Goal: Navigation & Orientation: Find specific page/section

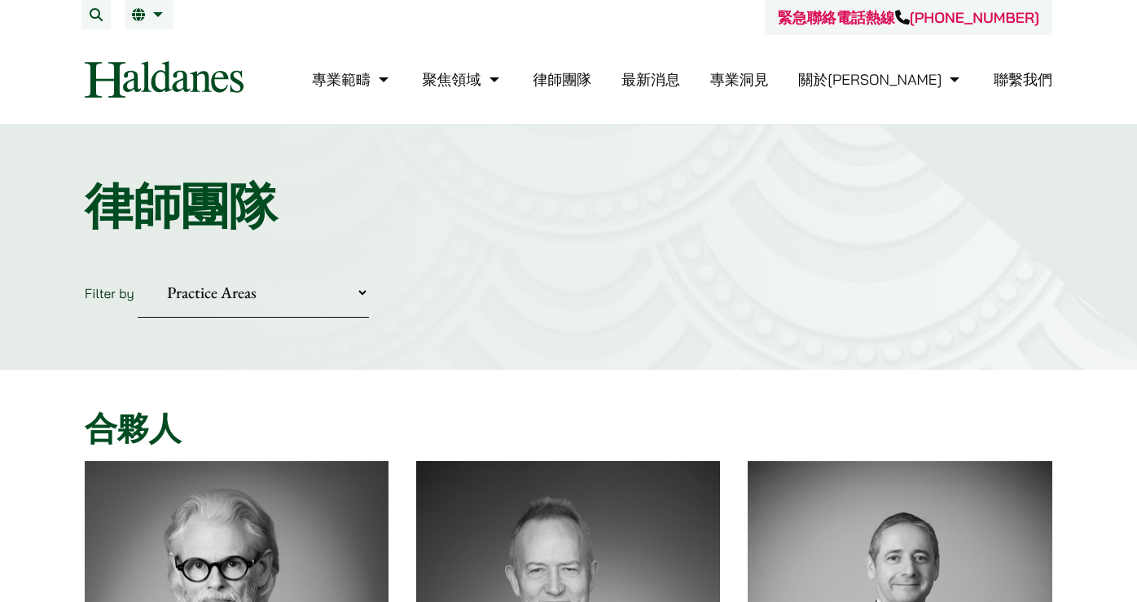
click at [135, 72] on img at bounding box center [164, 79] width 159 height 37
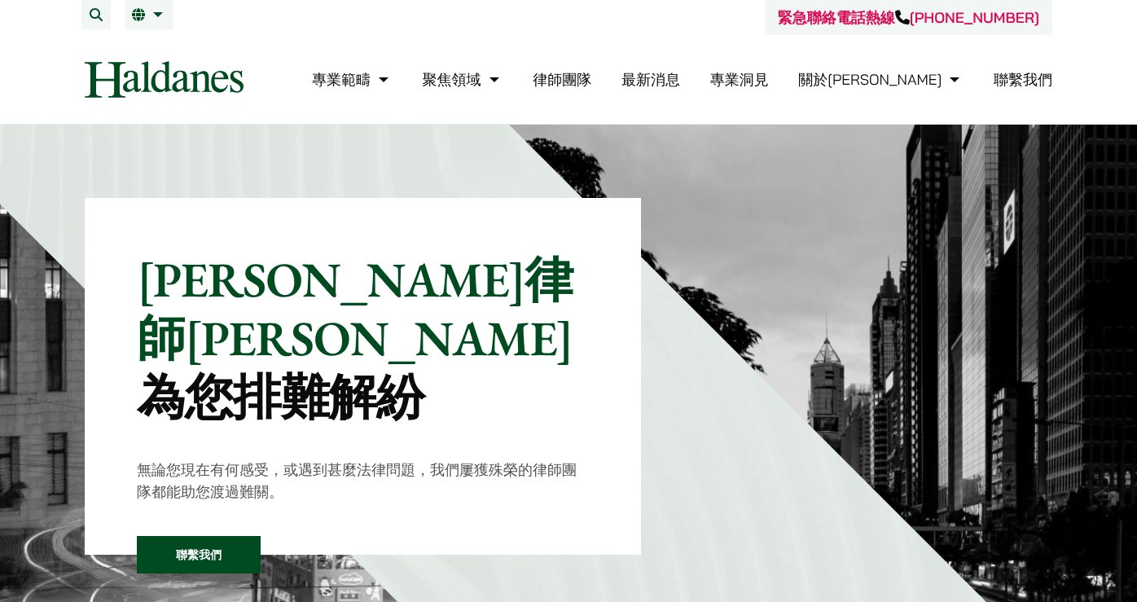
click at [680, 78] on link "最新消息" at bounding box center [650, 79] width 59 height 19
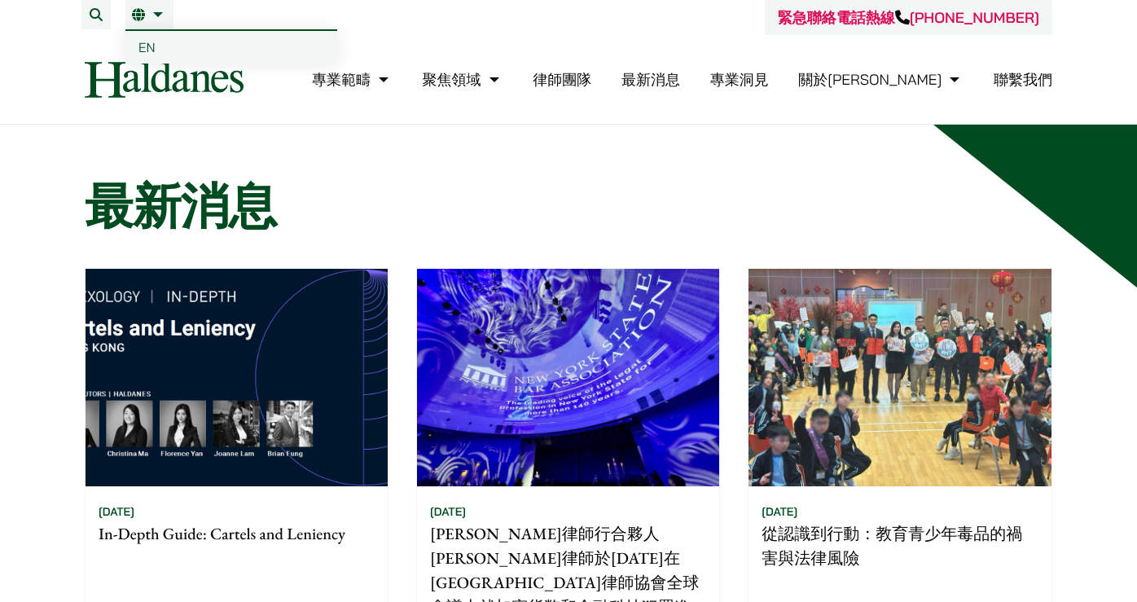
click at [146, 47] on span "EN" at bounding box center [146, 47] width 17 height 16
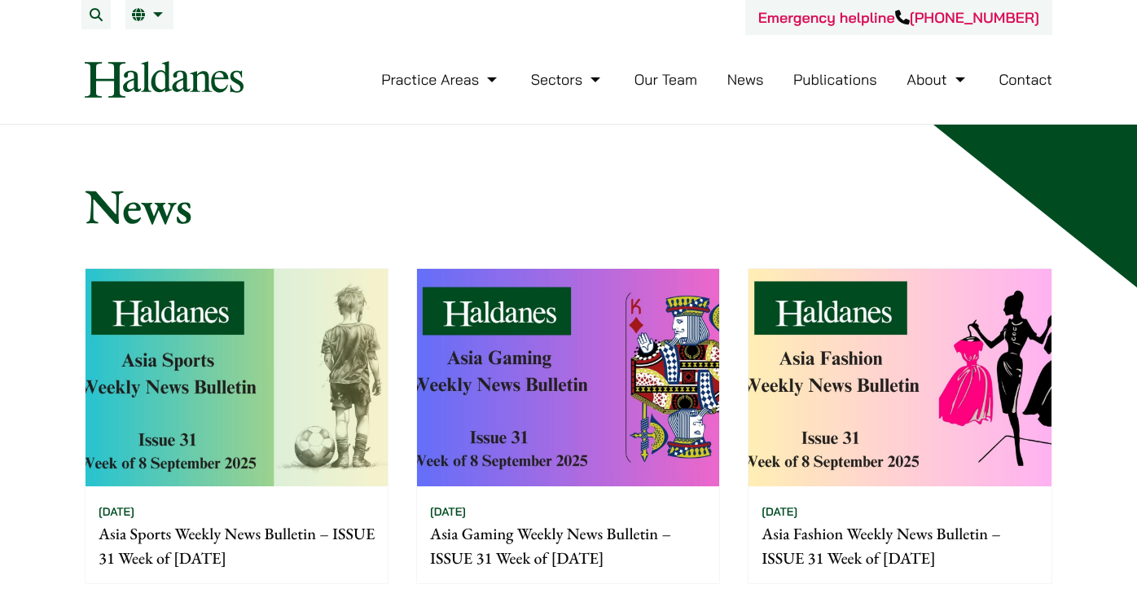
click at [814, 83] on link "Publications" at bounding box center [835, 79] width 84 height 19
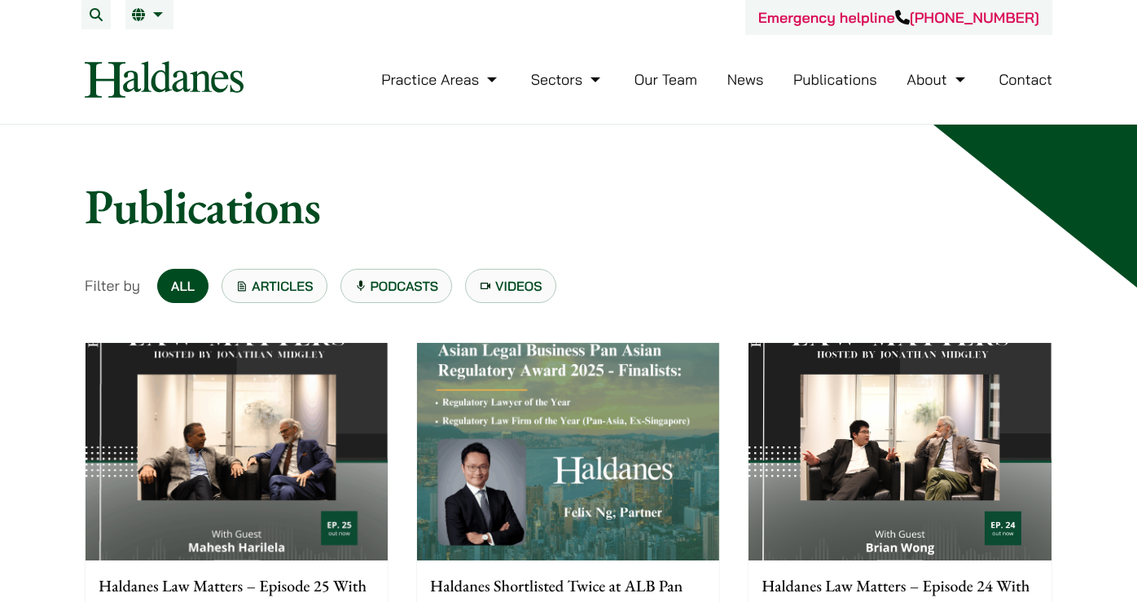
click at [686, 72] on link "Our Team" at bounding box center [665, 79] width 63 height 19
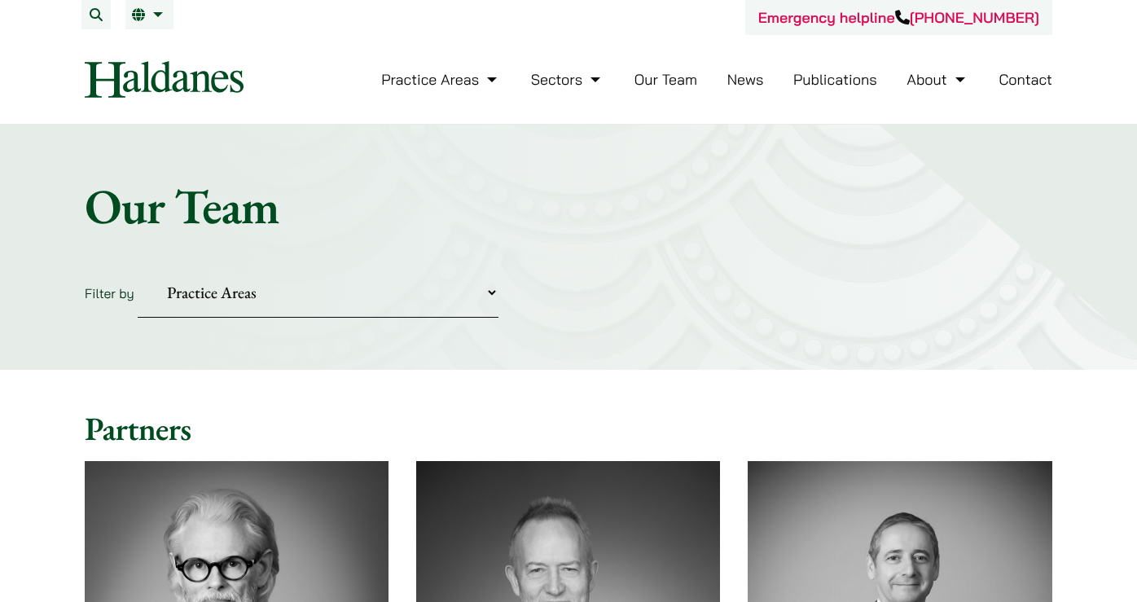
click at [732, 79] on link "News" at bounding box center [745, 79] width 37 height 19
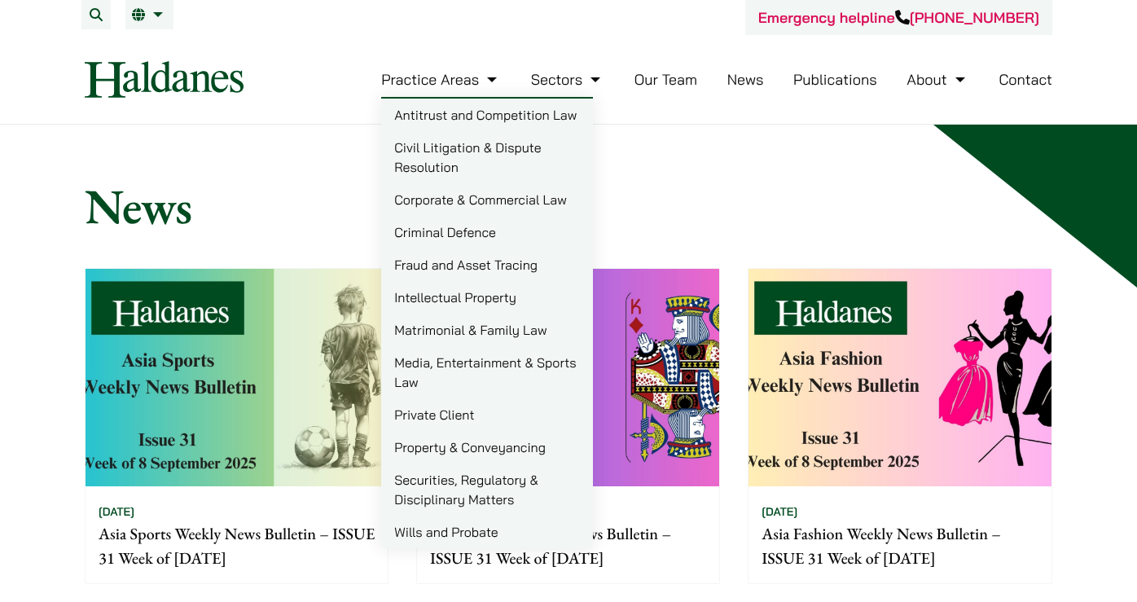
click at [193, 87] on img at bounding box center [164, 79] width 159 height 37
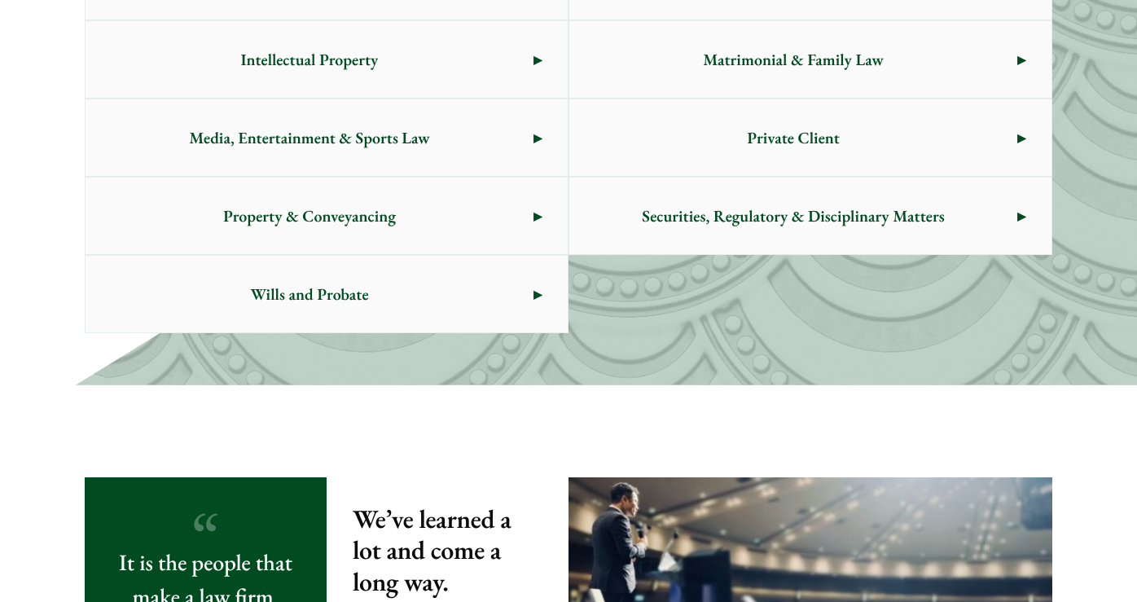
scroll to position [1140, 0]
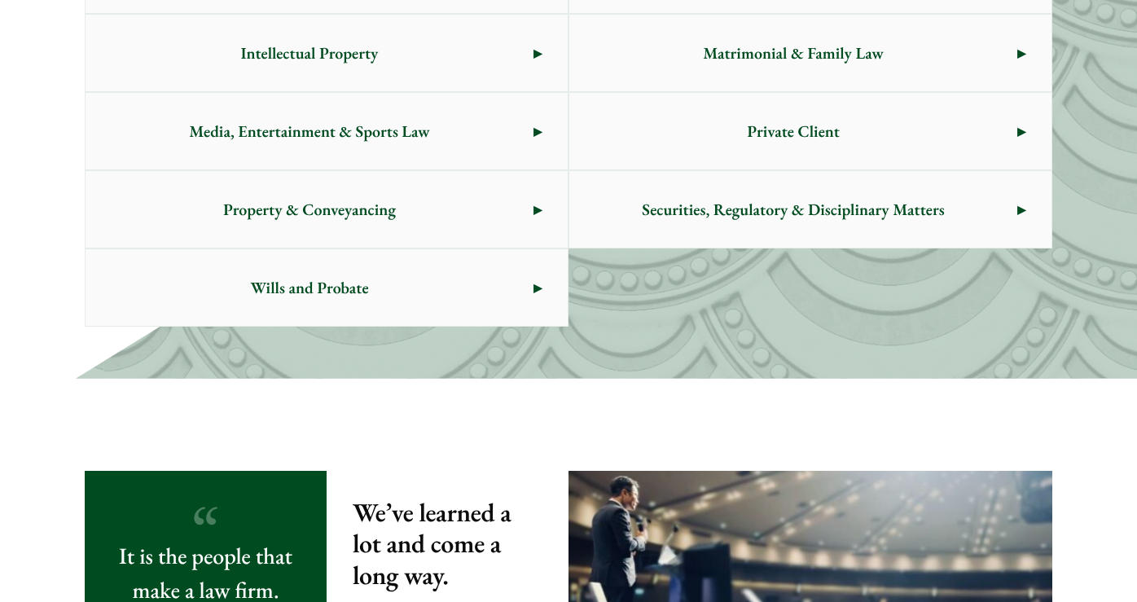
drag, startPoint x: 1135, startPoint y: 192, endPoint x: 1136, endPoint y: 288, distance: 96.1
click at [1136, 288] on div "Practice Areas Antitrust and Competition Law Civil Litigation & Dispute Resolut…" at bounding box center [568, 51] width 1137 height 655
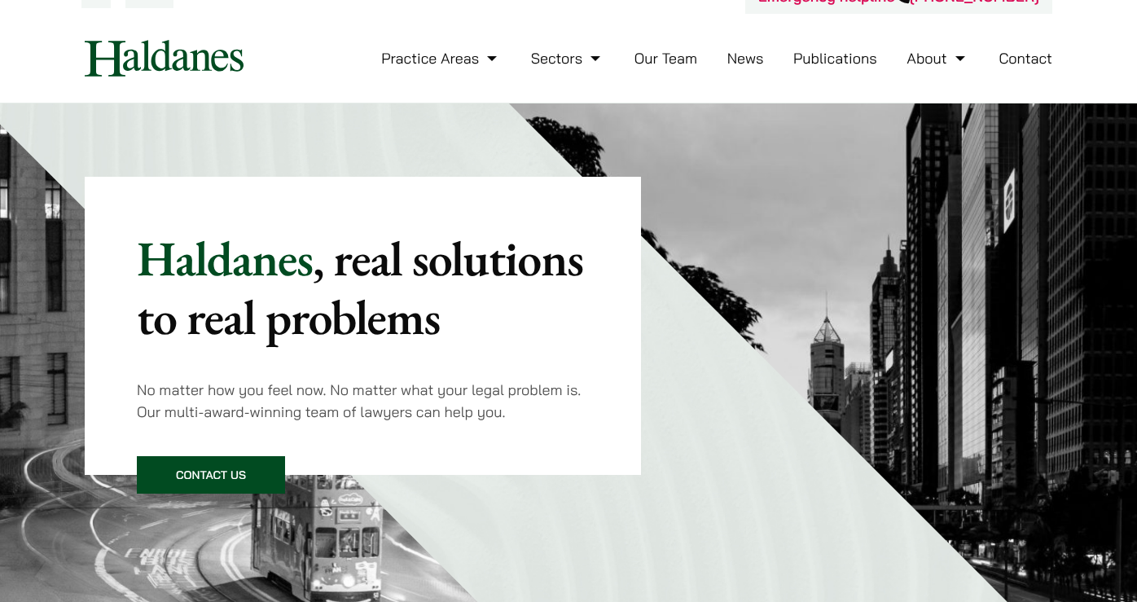
scroll to position [0, 0]
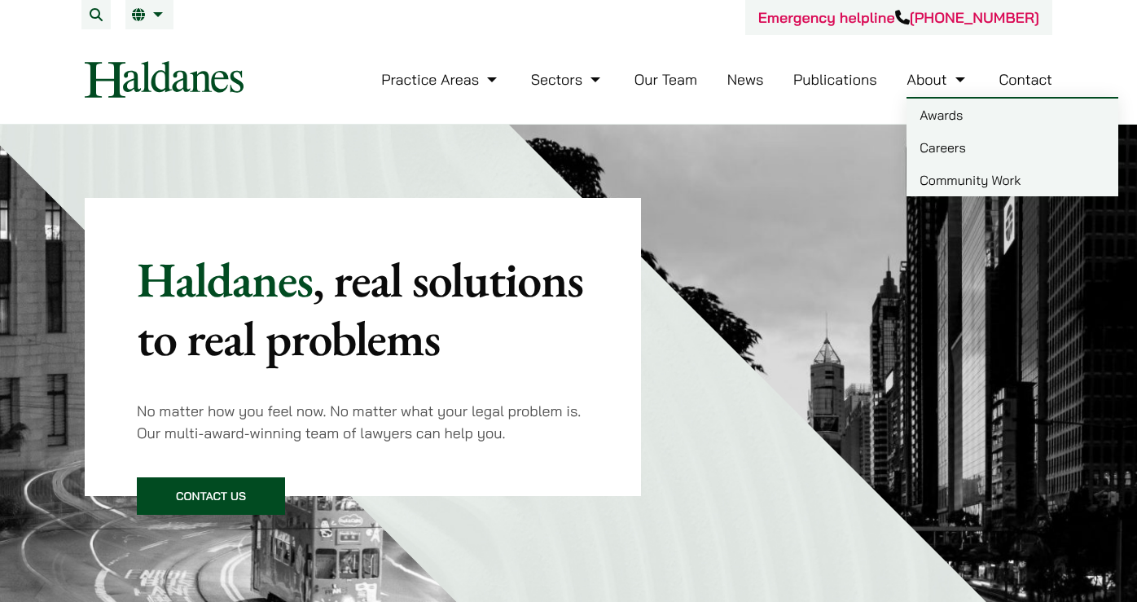
click at [938, 112] on link "Awards" at bounding box center [1012, 115] width 212 height 33
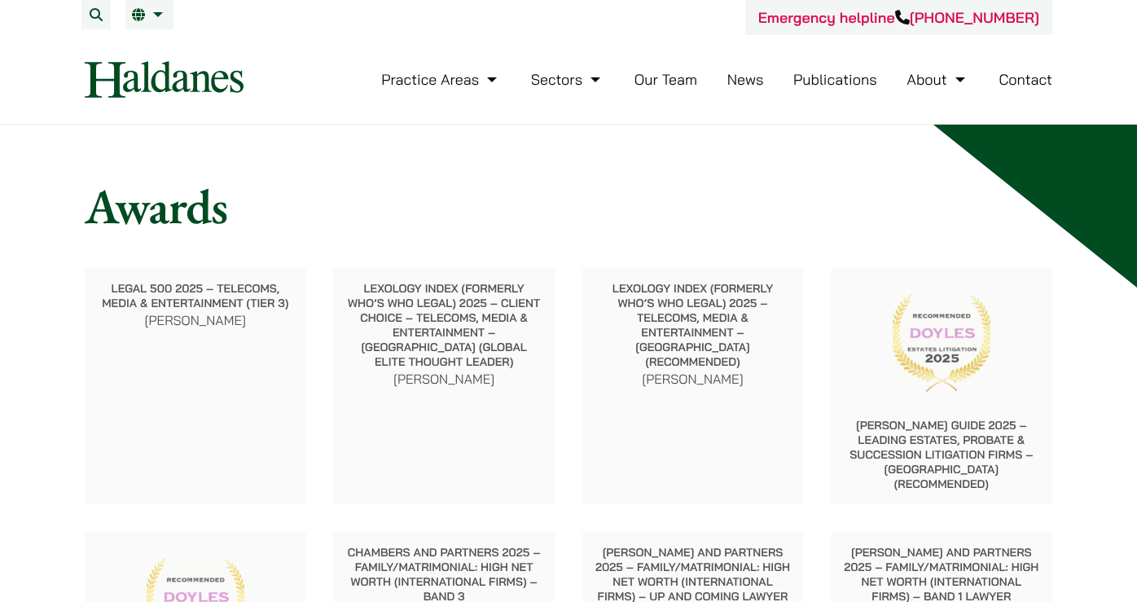
click at [760, 83] on link "News" at bounding box center [745, 79] width 37 height 19
